Goal: Task Accomplishment & Management: Manage account settings

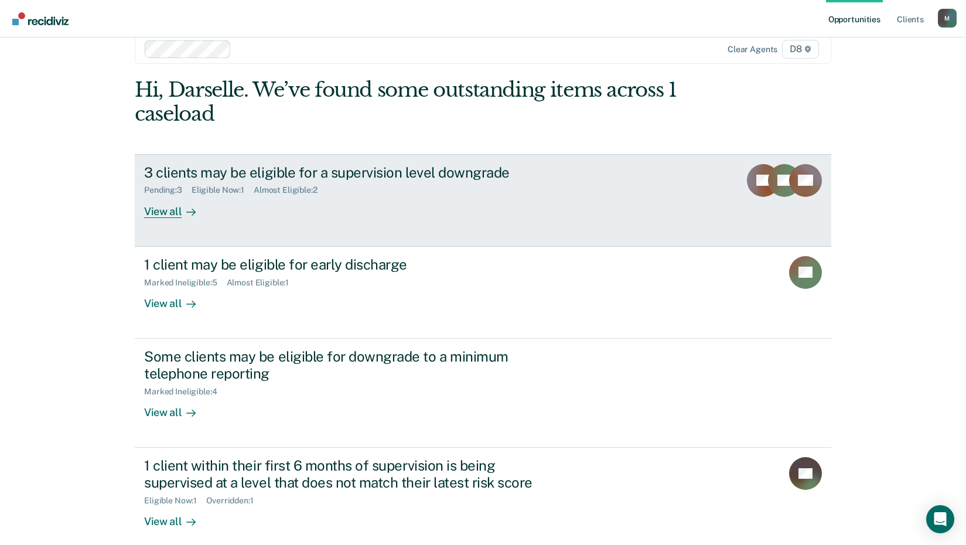
scroll to position [33, 0]
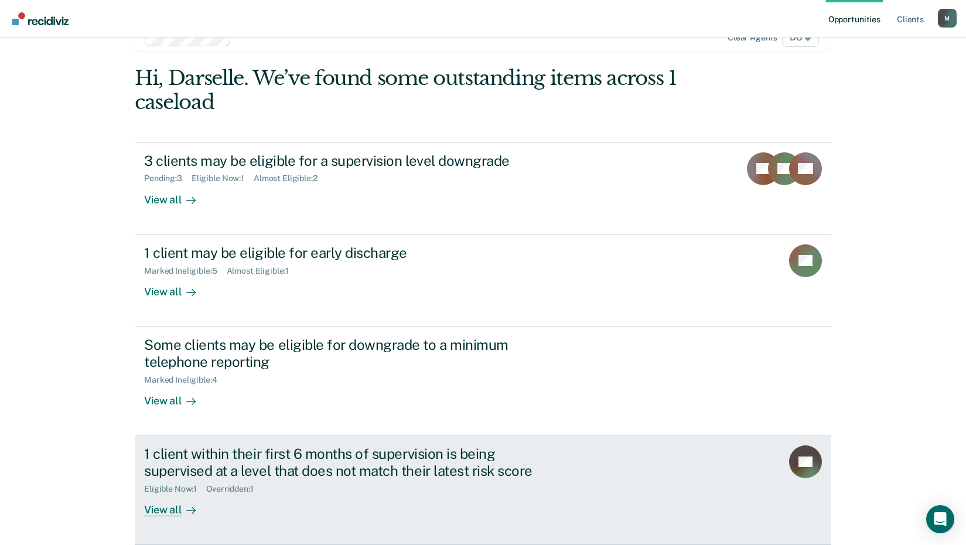
click at [326, 486] on div "Eligible Now : 1 Overridden : 1" at bounding box center [349, 486] width 411 height 15
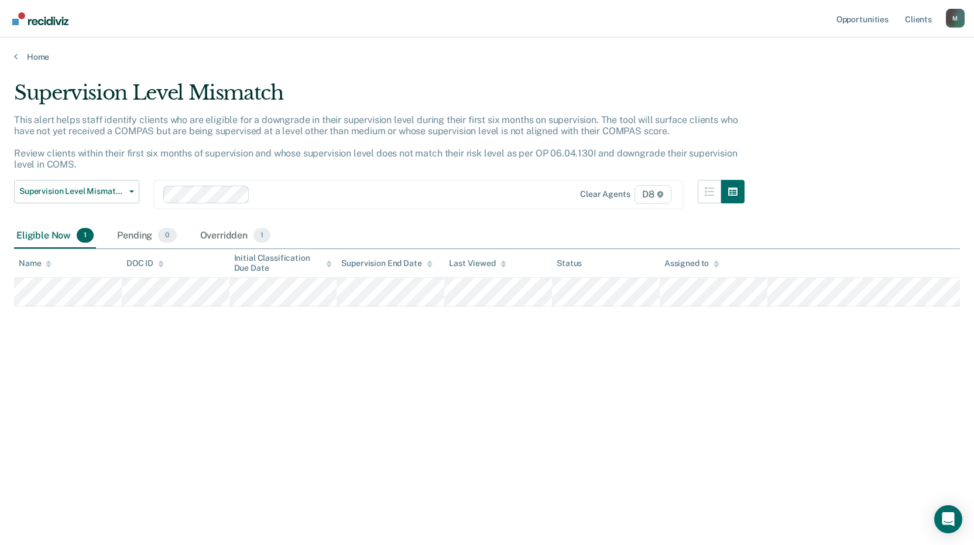
click at [806, 445] on div "Supervision Level Mismatch This alert helps staff identify clients who are elig…" at bounding box center [487, 269] width 946 height 376
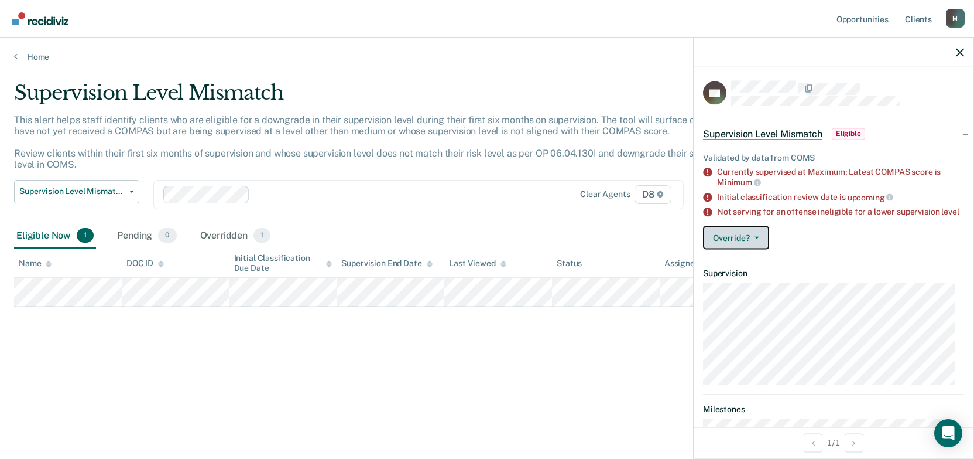
click at [762, 247] on button "Override?" at bounding box center [736, 237] width 66 height 23
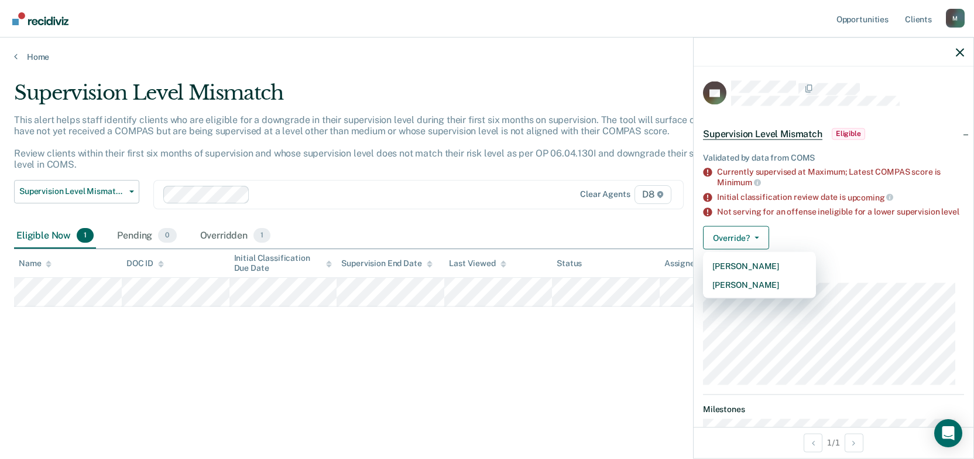
click at [798, 241] on div "Override? [PERSON_NAME] Mark Overridden" at bounding box center [833, 237] width 261 height 23
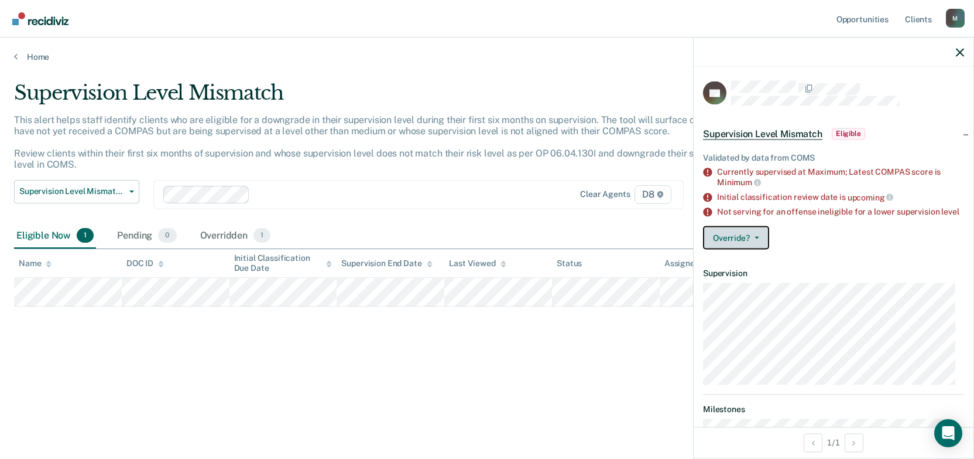
click at [764, 248] on button "Override?" at bounding box center [736, 237] width 66 height 23
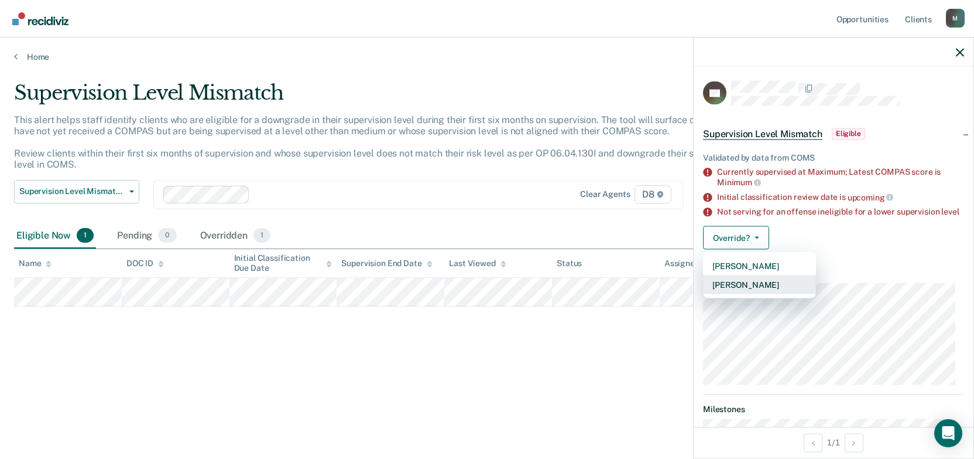
click at [754, 293] on button "[PERSON_NAME]" at bounding box center [759, 284] width 113 height 19
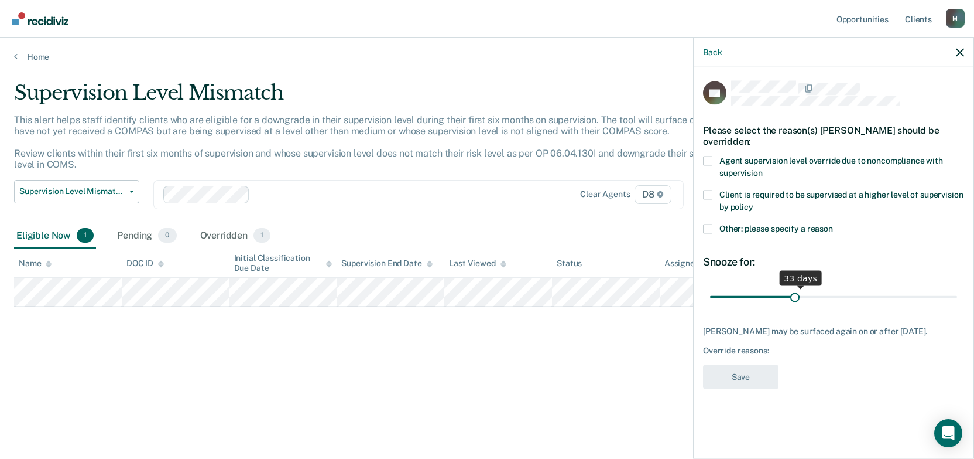
type input "30"
click at [792, 296] on input "range" at bounding box center [833, 296] width 247 height 20
click at [711, 230] on span at bounding box center [707, 228] width 9 height 9
click at [833, 224] on input "Other: please specify a reason" at bounding box center [833, 224] width 0 height 0
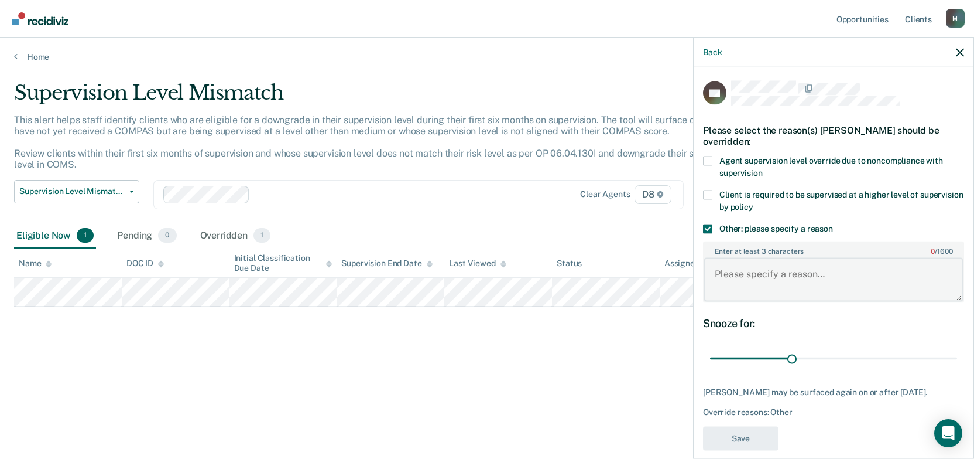
click at [774, 273] on textarea "Enter at least 3 characters 0 / 1600" at bounding box center [833, 279] width 259 height 43
click at [763, 289] on textarea "Enter at least 3 characters 0 / 1600" at bounding box center [833, 279] width 259 height 43
paste textarea "has struggled with mental health issues that often drive her criminal behavior.…"
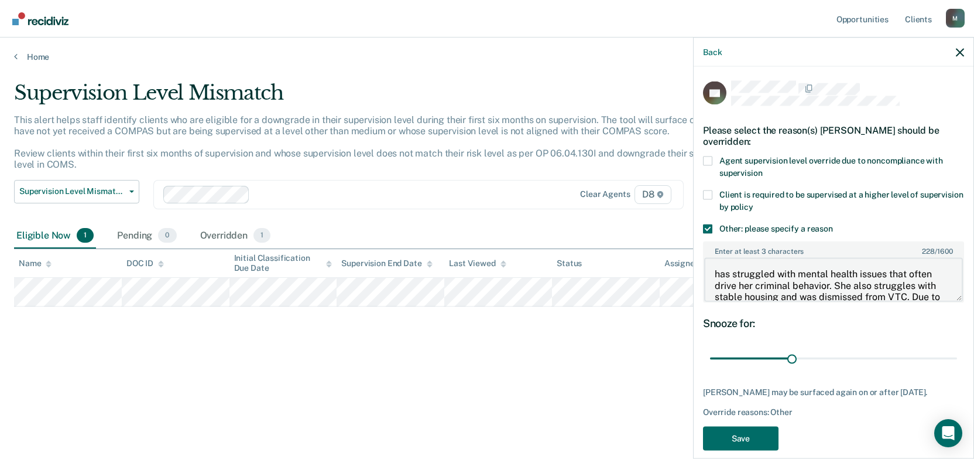
drag, startPoint x: 737, startPoint y: 272, endPoint x: 684, endPoint y: 273, distance: 52.7
click at [684, 273] on body "Looks like you’re using Internet Explorer 11. For faster loading and a better e…" at bounding box center [487, 229] width 974 height 459
drag, startPoint x: 753, startPoint y: 282, endPoint x: 744, endPoint y: 283, distance: 8.8
click at [744, 283] on textarea "Has struggled with mental health issues that often drive her criminal behavior.…" at bounding box center [833, 279] width 259 height 43
click at [848, 281] on textarea "Has struggled with mental health issues that often drive his criminal behavior.…" at bounding box center [833, 279] width 259 height 43
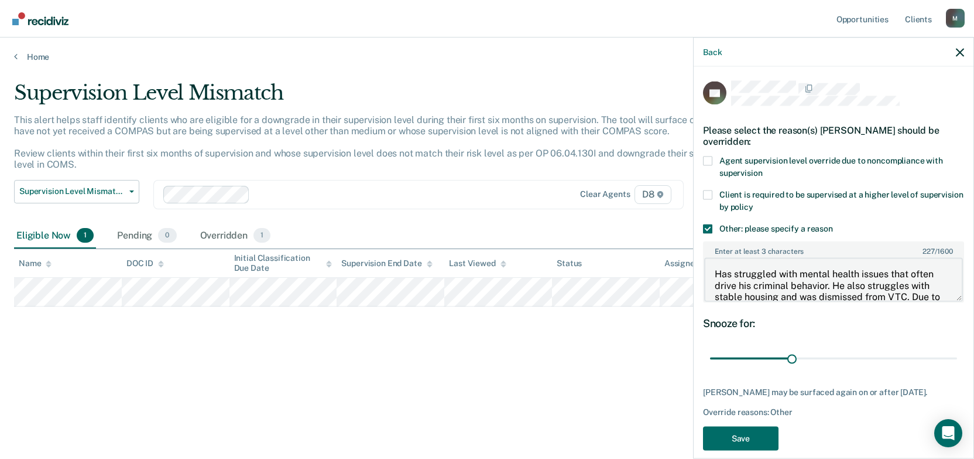
scroll to position [34, 0]
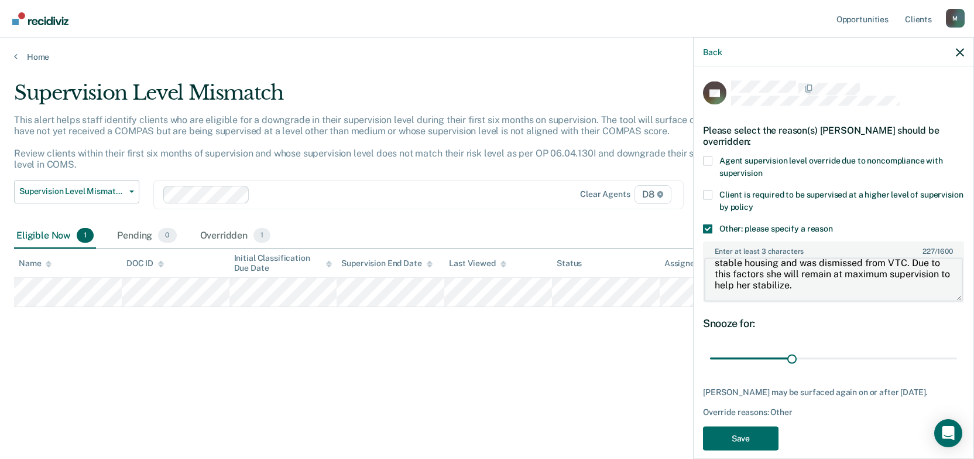
click at [788, 275] on textarea "Has struggled with mental health issues that often drive his criminal behavior.…" at bounding box center [833, 279] width 259 height 43
click at [814, 283] on textarea "Has struggled with mental health issues that often drive his criminal behavior.…" at bounding box center [833, 279] width 259 height 43
type textarea "Has struggled with mental health issues that often drive his criminal behavior.…"
drag, startPoint x: 789, startPoint y: 354, endPoint x: 961, endPoint y: 361, distance: 171.7
type input "90"
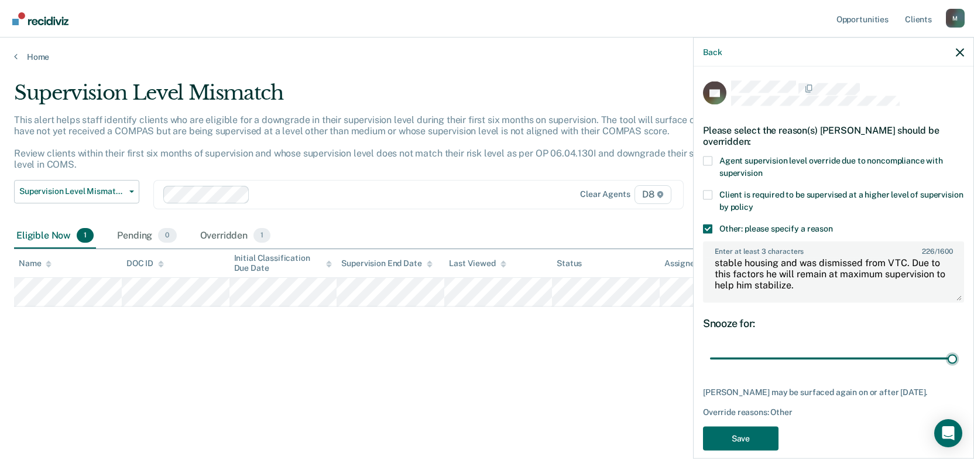
click at [957, 361] on input "range" at bounding box center [833, 358] width 247 height 20
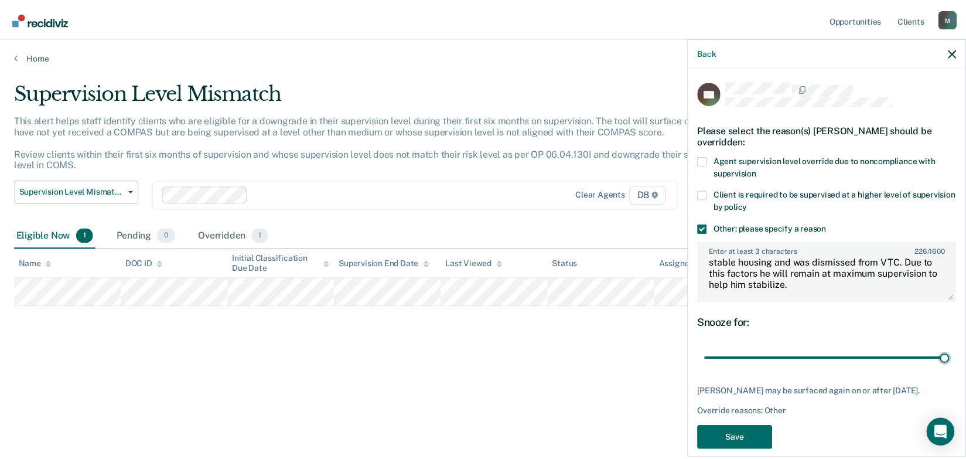
scroll to position [24, 0]
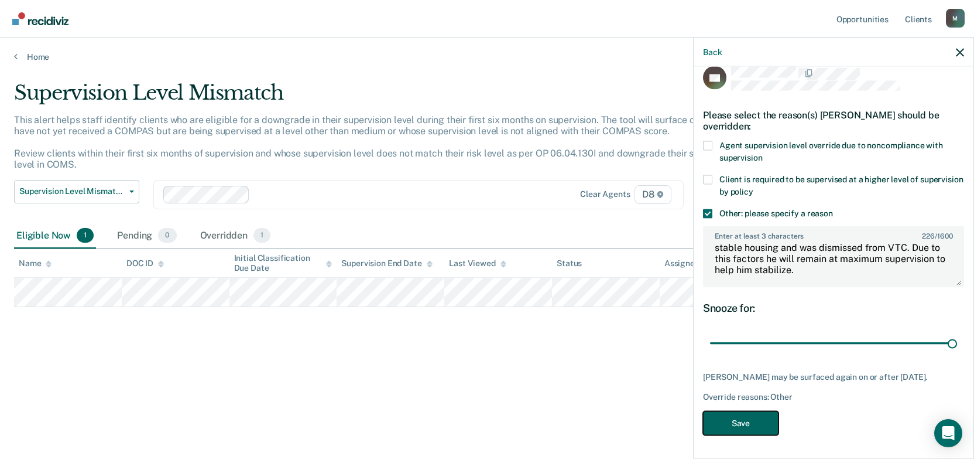
click at [767, 420] on button "Save" at bounding box center [741, 422] width 76 height 24
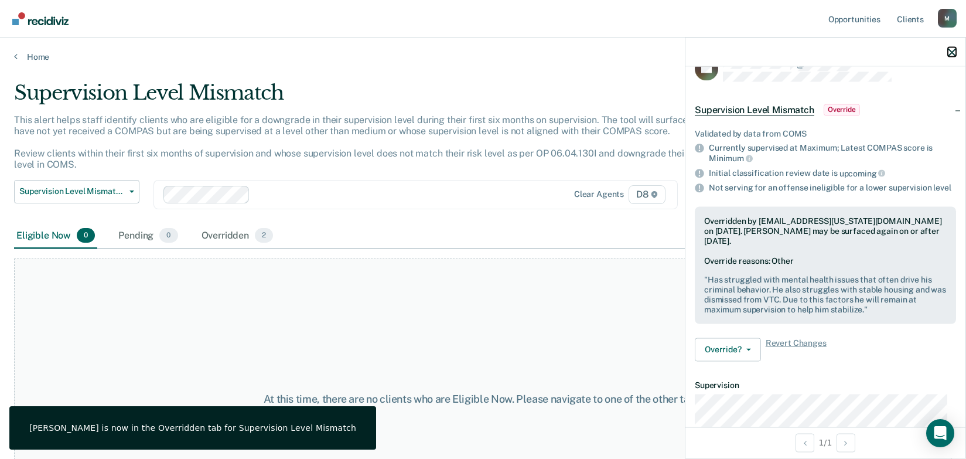
click at [954, 50] on icon "button" at bounding box center [951, 52] width 8 height 8
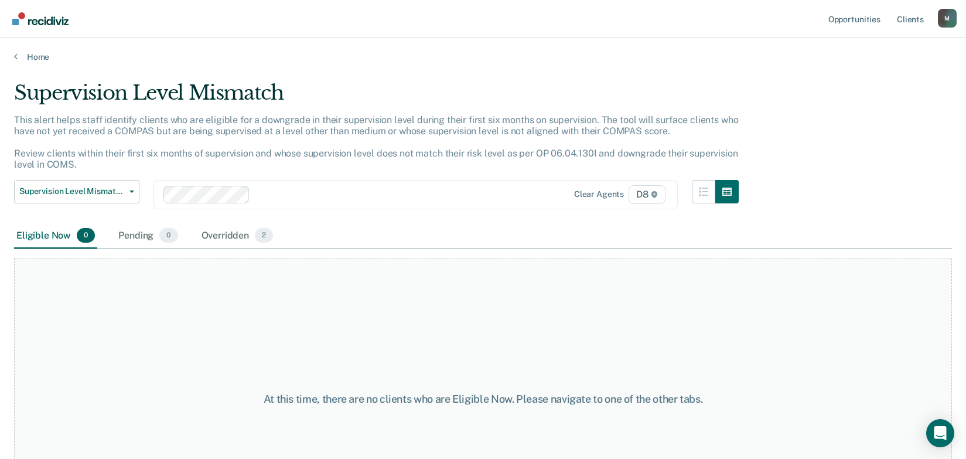
click at [141, 345] on div "At this time, there are no clients who are Eligible Now. Please navigate to one…" at bounding box center [483, 398] width 938 height 280
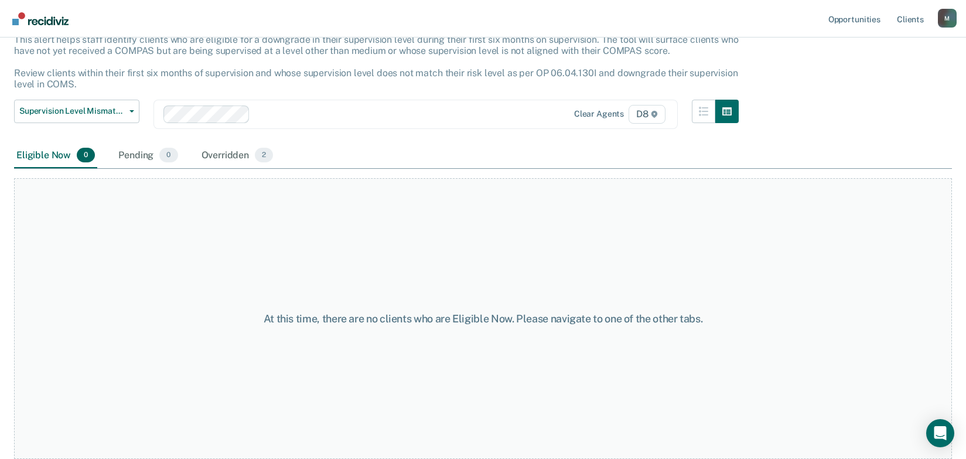
scroll to position [0, 0]
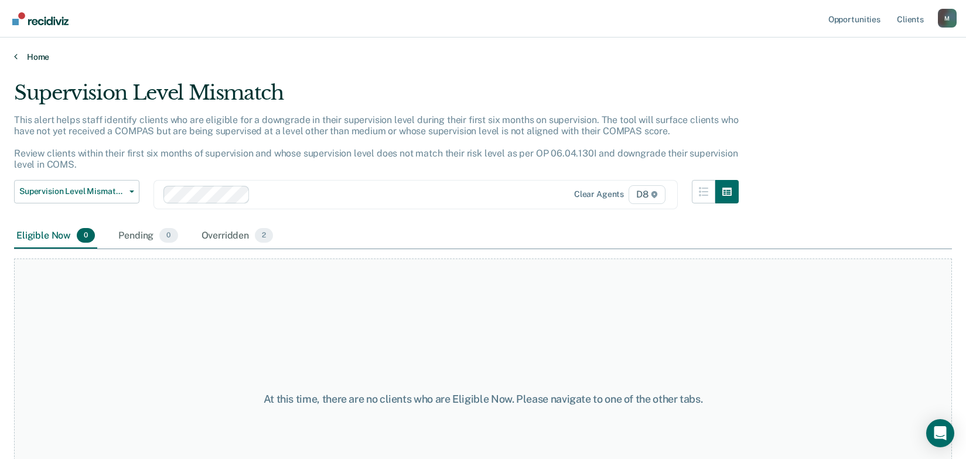
click at [25, 54] on link "Home" at bounding box center [483, 57] width 938 height 11
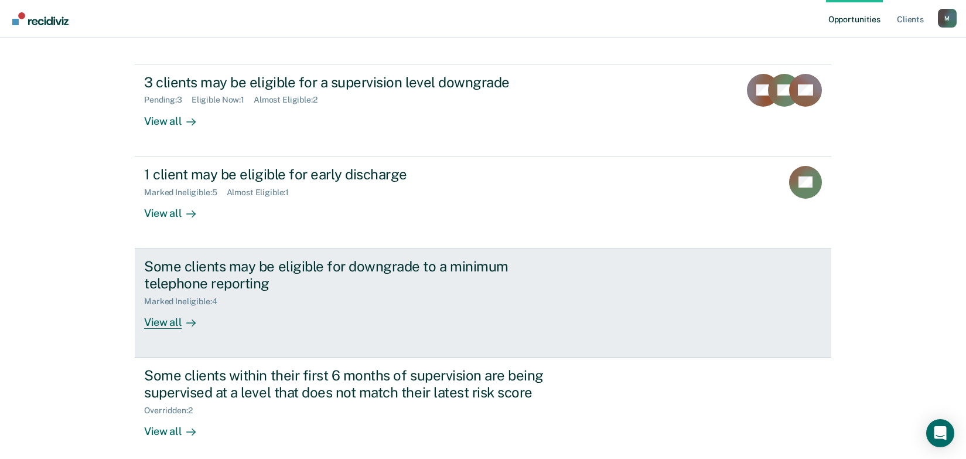
scroll to position [49, 0]
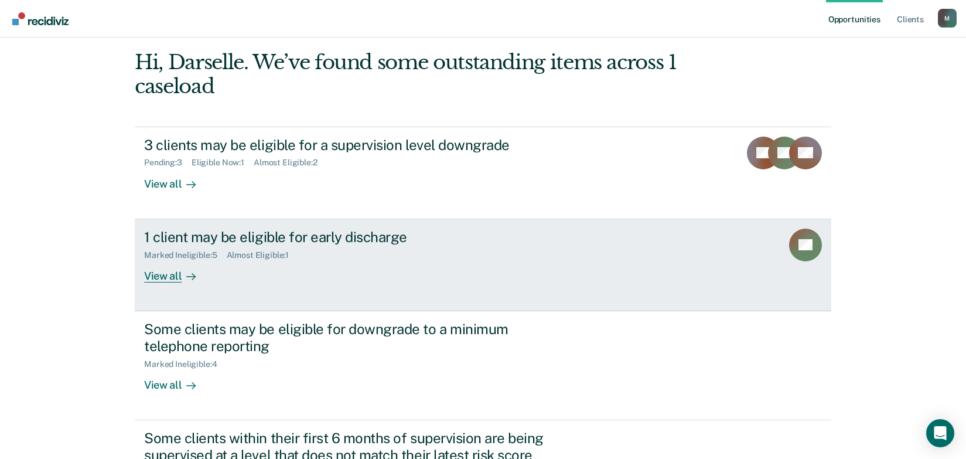
click at [265, 265] on div "1 client may be eligible for early discharge Marked Ineligible : 5 Almost Eligi…" at bounding box center [363, 255] width 439 height 54
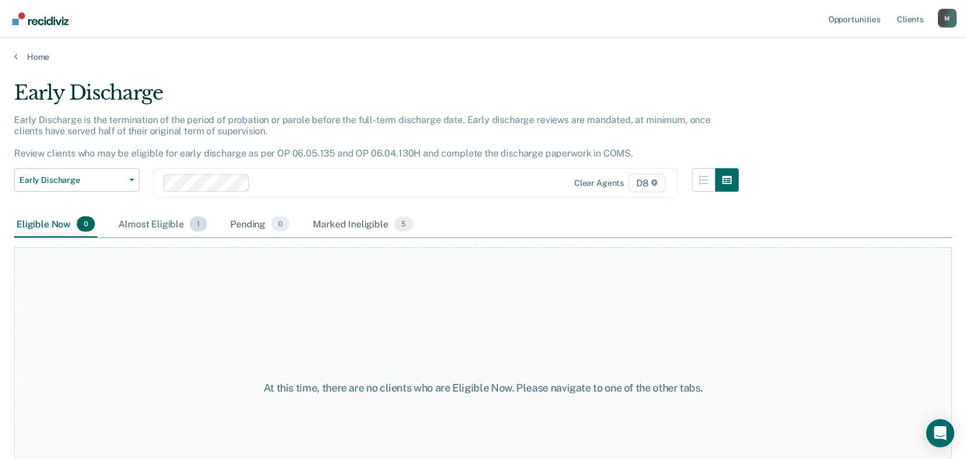
click at [165, 224] on div "Almost Eligible 1" at bounding box center [162, 224] width 93 height 26
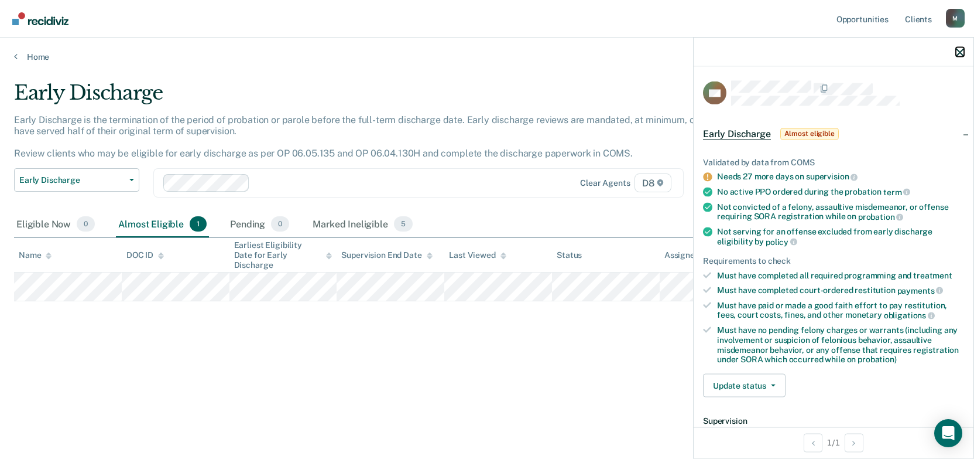
click at [958, 53] on icon "button" at bounding box center [960, 52] width 8 height 8
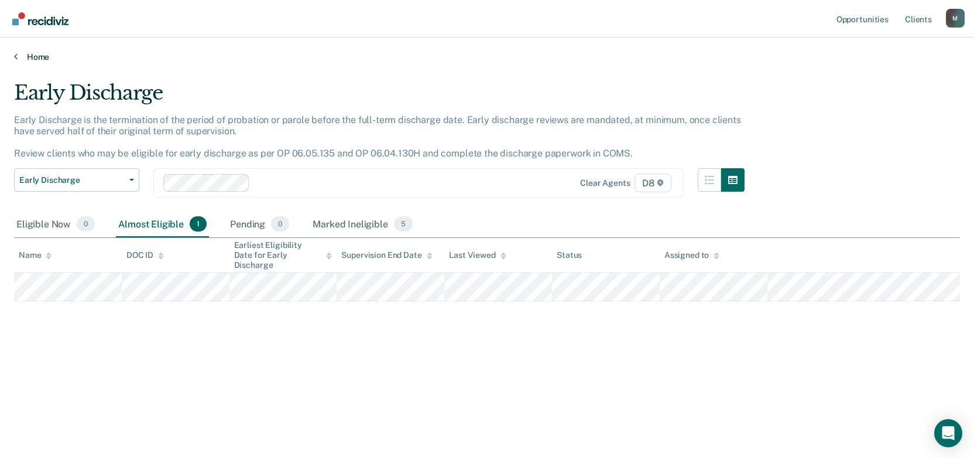
click at [25, 57] on link "Home" at bounding box center [487, 57] width 946 height 11
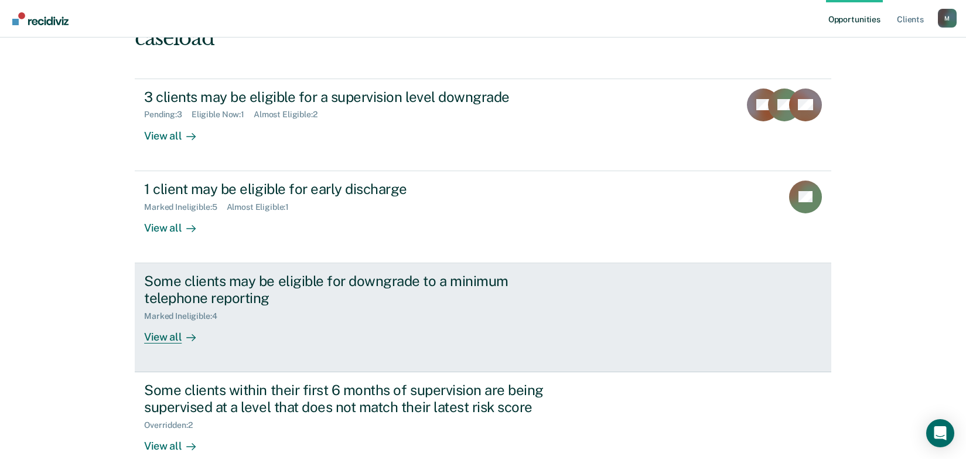
scroll to position [117, 0]
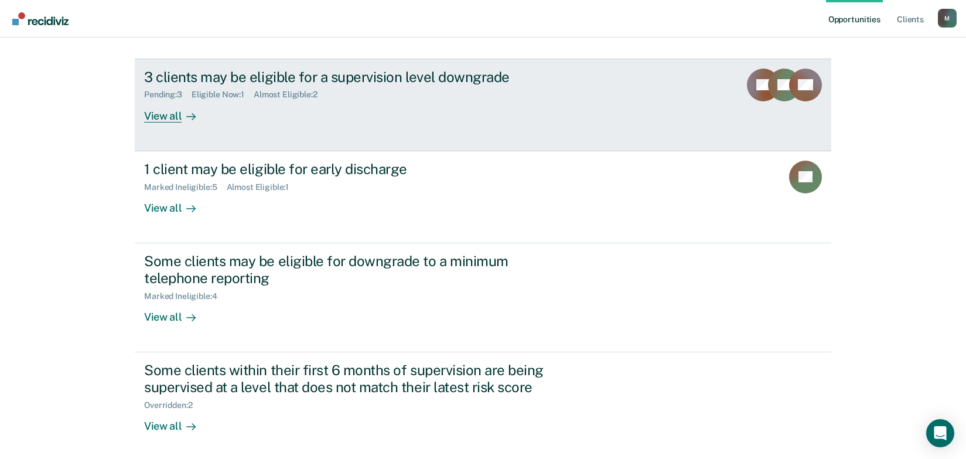
click at [239, 118] on div "3 clients may be eligible for a supervision level downgrade Pending : 3 Eligibl…" at bounding box center [363, 96] width 439 height 54
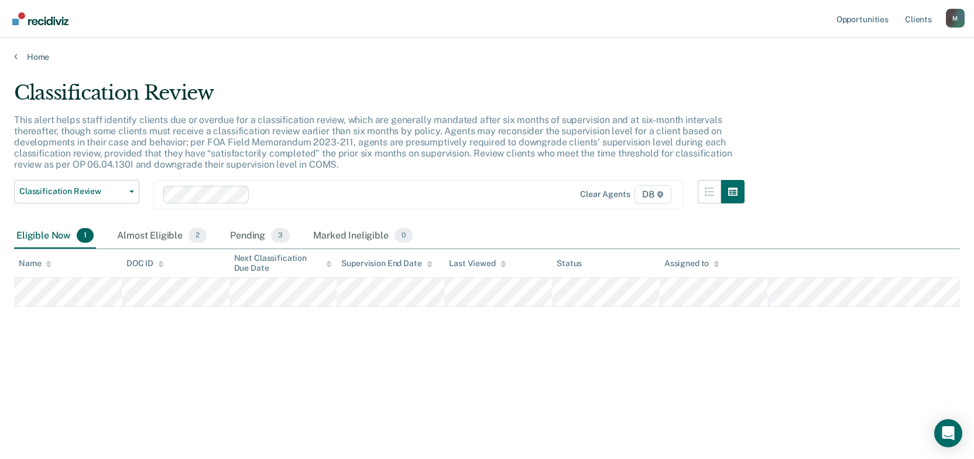
click at [13, 50] on div "Home" at bounding box center [487, 49] width 974 height 25
click at [18, 58] on link "Home" at bounding box center [487, 57] width 946 height 11
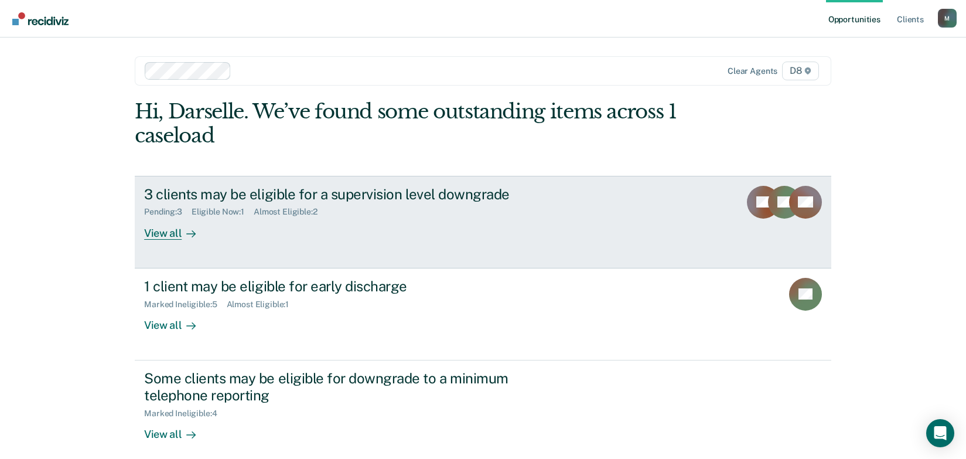
click at [334, 227] on div "3 clients may be eligible for a supervision level downgrade Pending : 3 Eligibl…" at bounding box center [363, 213] width 439 height 54
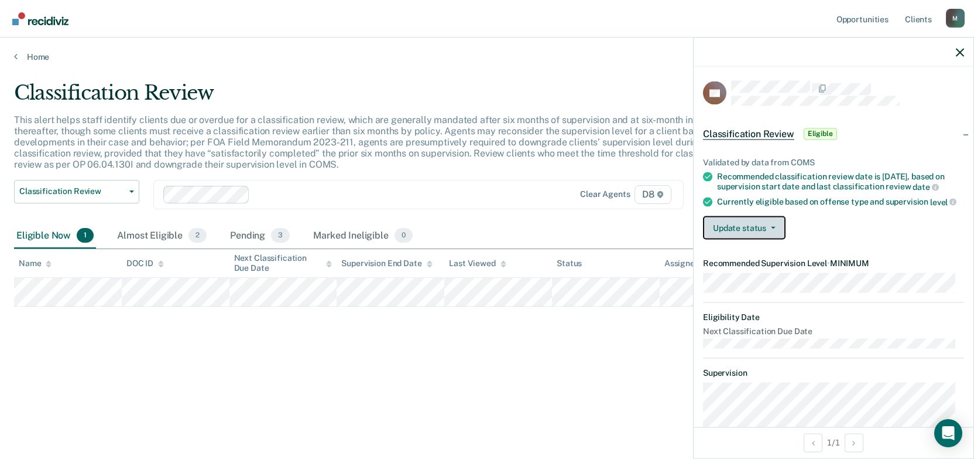
click at [778, 240] on button "Update status" at bounding box center [744, 227] width 83 height 23
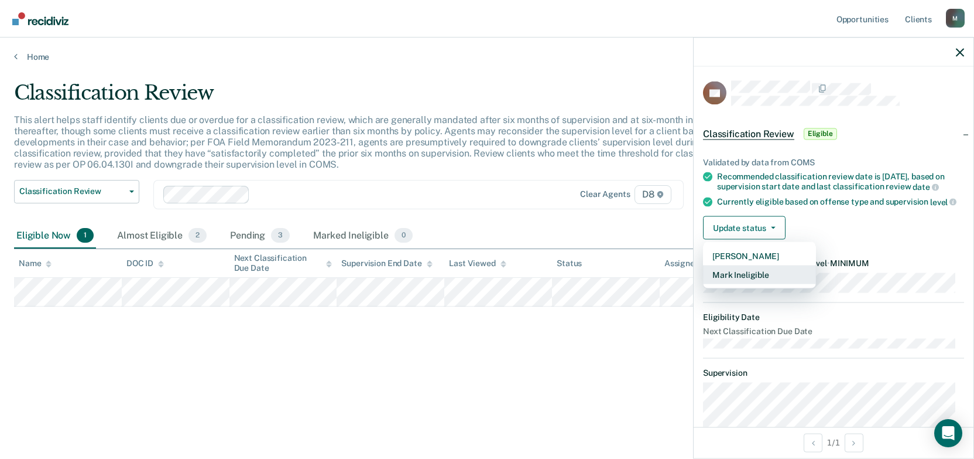
click at [772, 284] on button "Mark Ineligible" at bounding box center [759, 274] width 113 height 19
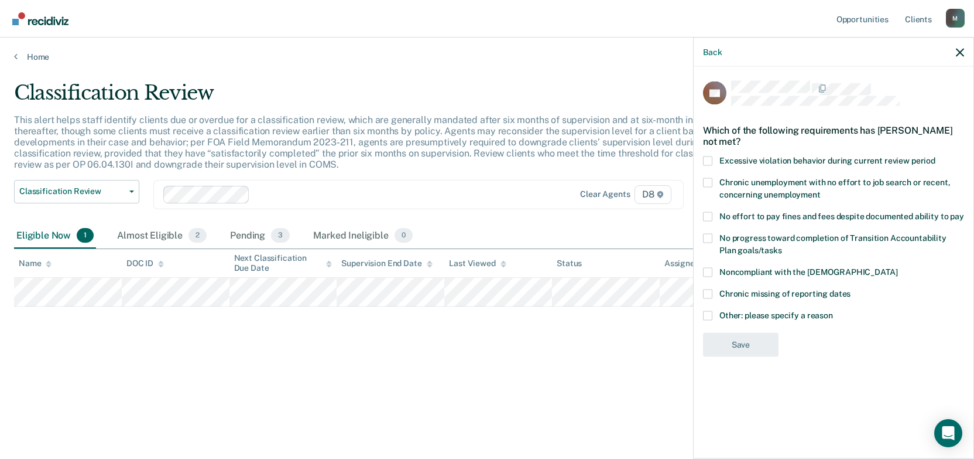
click at [713, 316] on label "Other: please specify a reason" at bounding box center [833, 316] width 261 height 12
click at [833, 310] on input "Other: please specify a reason" at bounding box center [833, 310] width 0 height 0
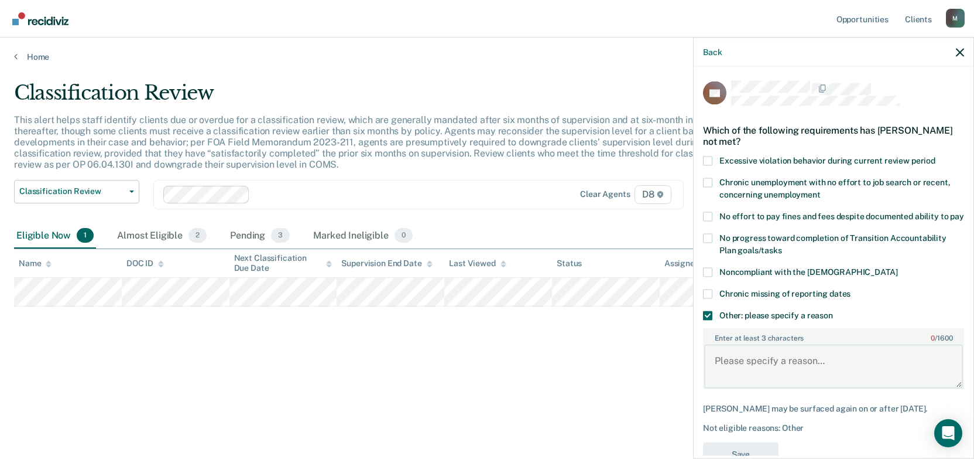
click at [741, 367] on textarea "Enter at least 3 characters 0 / 1600" at bounding box center [833, 365] width 259 height 43
click at [764, 386] on textarea "[MEDICAL_DATA] 2nd and 3rd case with offense elements of criminals sexual condu…" at bounding box center [833, 365] width 259 height 43
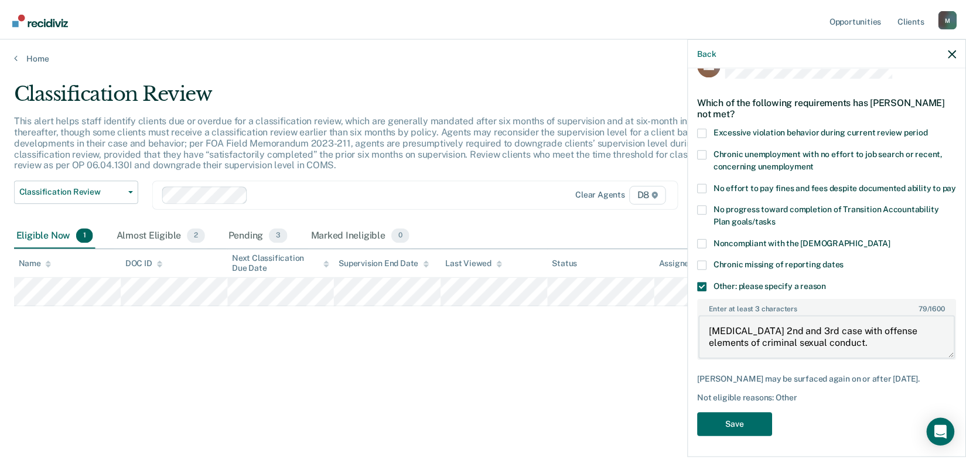
scroll to position [52, 0]
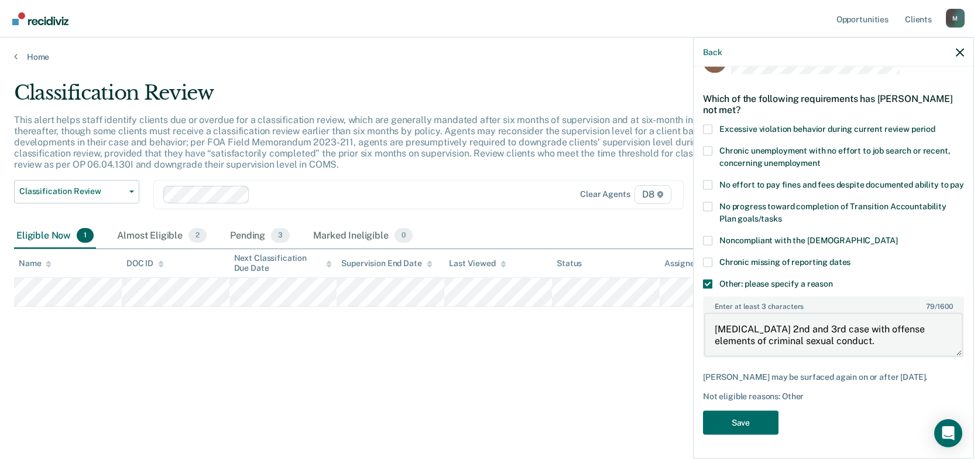
drag, startPoint x: 902, startPoint y: 319, endPoint x: 869, endPoint y: 321, distance: 32.9
click at [869, 321] on textarea "[MEDICAL_DATA] 2nd and 3rd case with offense elements of criminal sexual conduc…" at bounding box center [833, 334] width 259 height 43
click at [899, 320] on textarea "[MEDICAL_DATA] 2nd and 3rd case with offense elements of criminal sexual conduc…" at bounding box center [833, 334] width 259 height 43
type textarea "[MEDICAL_DATA] 2nd and 3rd case with offense description elements of criminal s…"
click at [751, 425] on button "Save" at bounding box center [741, 422] width 76 height 24
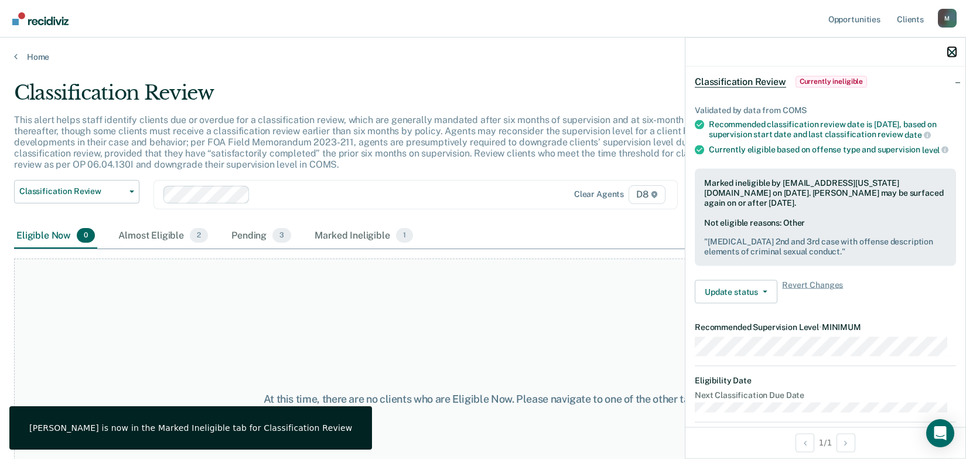
click at [952, 49] on icon "button" at bounding box center [951, 52] width 8 height 8
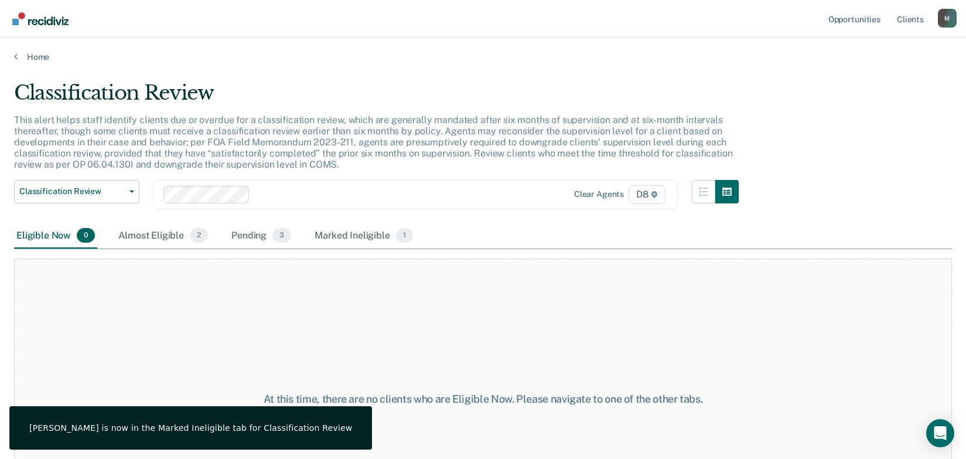
click at [37, 62] on main "Classification Review This alert helps staff identify clients due or overdue fo…" at bounding box center [483, 258] width 966 height 393
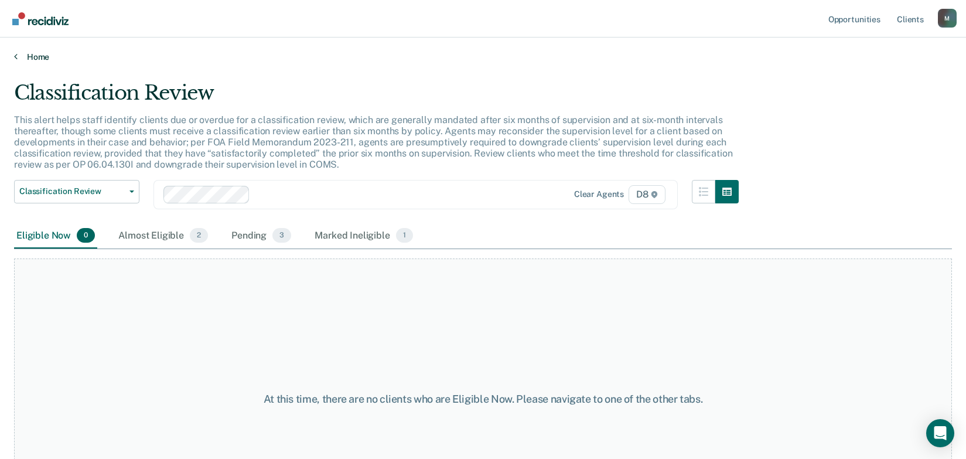
click at [32, 54] on link "Home" at bounding box center [483, 57] width 938 height 11
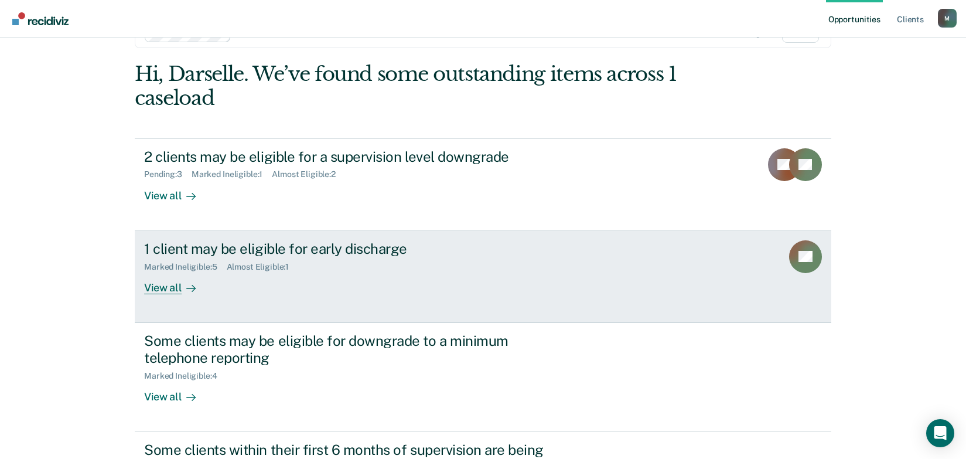
scroll to position [166, 0]
